Goal: Information Seeking & Learning: Check status

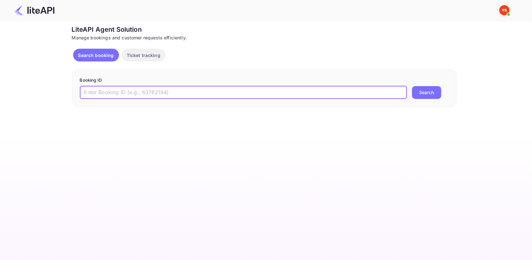
click at [156, 98] on input "text" at bounding box center [243, 92] width 327 height 13
paste input "9155331"
type input "9155331"
click at [422, 88] on button "Search" at bounding box center [426, 92] width 29 height 13
click at [175, 92] on input "text" at bounding box center [243, 92] width 327 height 13
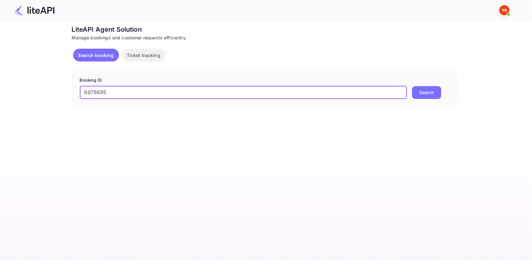
type input "8978695"
click at [415, 92] on button "Search" at bounding box center [426, 92] width 29 height 13
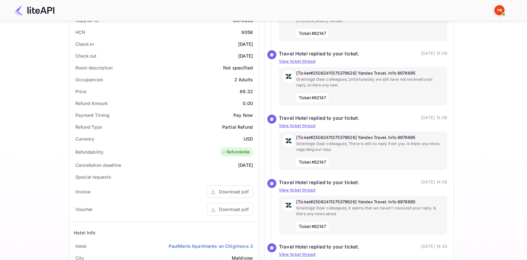
scroll to position [160, 0]
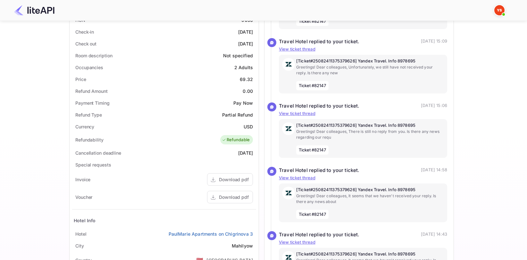
click at [248, 79] on div "69.32" at bounding box center [246, 79] width 13 height 7
click at [245, 126] on div "USD" at bounding box center [248, 126] width 9 height 7
copy div "USD"
